Goal: Task Accomplishment & Management: Use online tool/utility

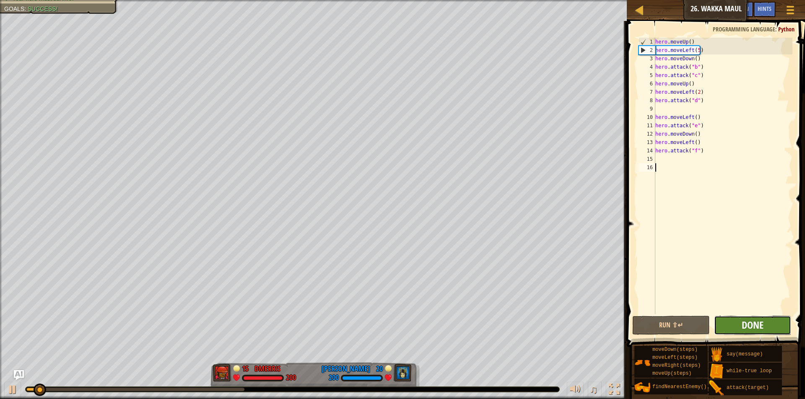
click at [751, 323] on span "Done" at bounding box center [753, 325] width 22 height 13
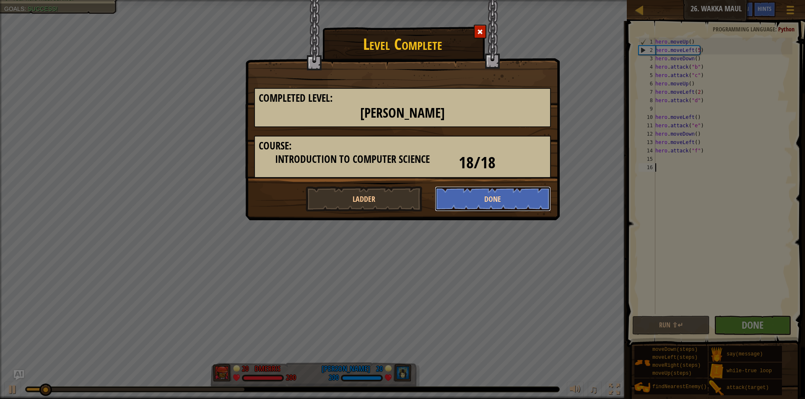
click at [473, 194] on button "Done" at bounding box center [493, 199] width 117 height 25
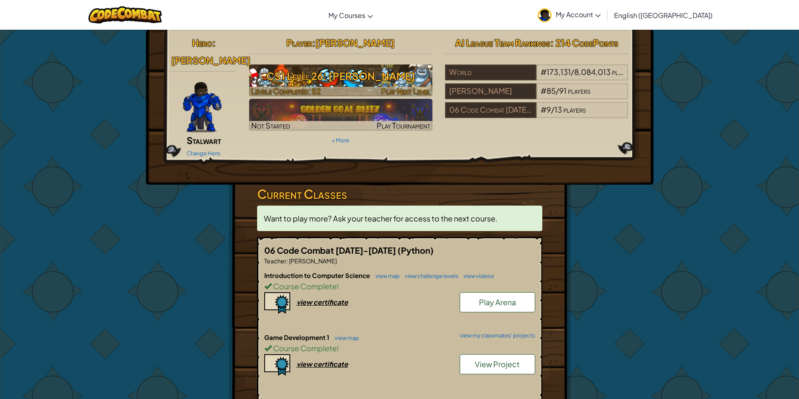
click at [343, 88] on div at bounding box center [340, 92] width 183 height 10
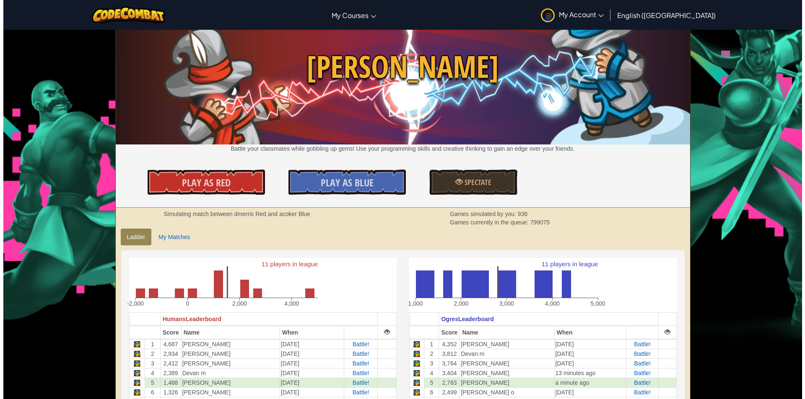
scroll to position [84, 0]
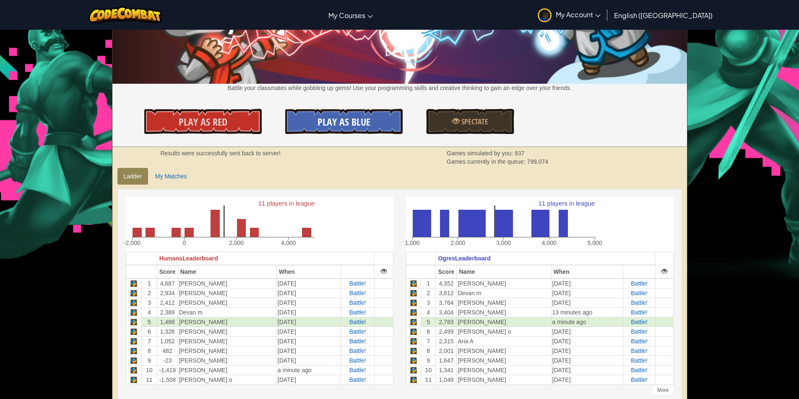
click at [311, 111] on link "Play As Blue" at bounding box center [343, 121] width 117 height 25
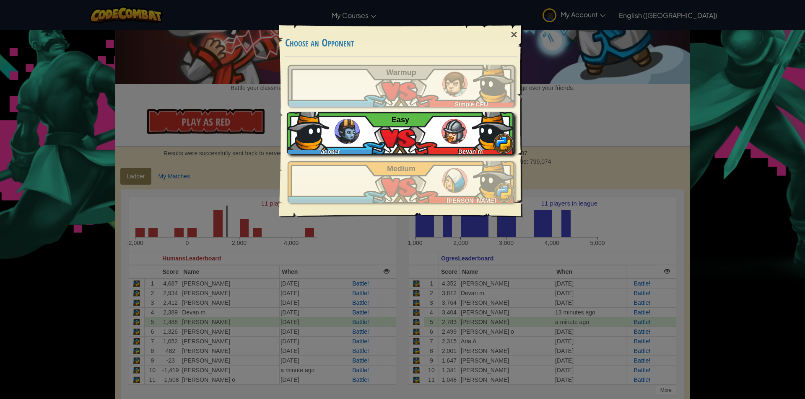
click at [390, 150] on div "acoker Devan m Easy" at bounding box center [400, 133] width 227 height 42
